Goal: Find specific page/section: Find specific page/section

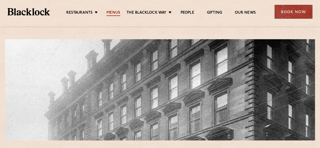
click at [115, 12] on link "Menus" at bounding box center [113, 13] width 14 height 6
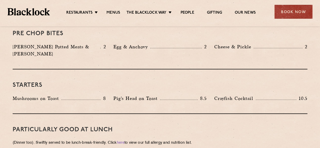
scroll to position [177, 0]
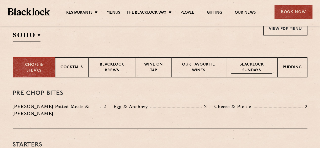
click at [263, 65] on p "Blacklock Sundays" at bounding box center [251, 68] width 41 height 12
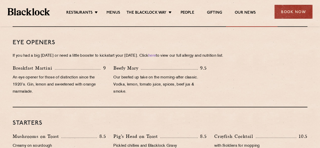
scroll to position [202, 0]
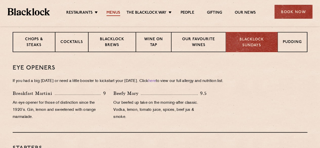
click at [110, 12] on link "Menus" at bounding box center [113, 13] width 14 height 6
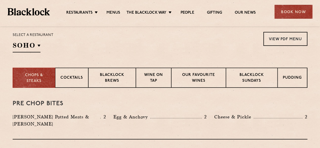
scroll to position [177, 0]
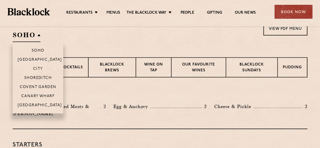
click at [35, 35] on h2 "SOHO" at bounding box center [27, 36] width 28 height 11
click at [40, 105] on p "[GEOGRAPHIC_DATA]" at bounding box center [40, 105] width 44 height 5
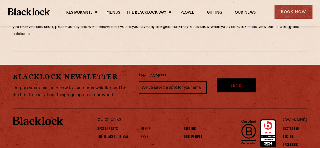
scroll to position [951, 0]
